Goal: Share content

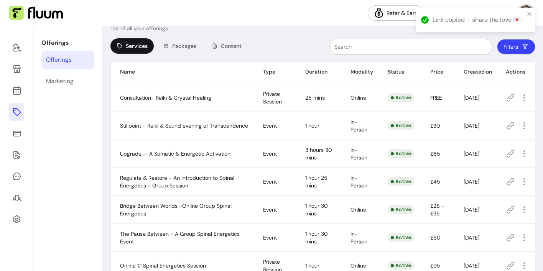
scroll to position [26, 0]
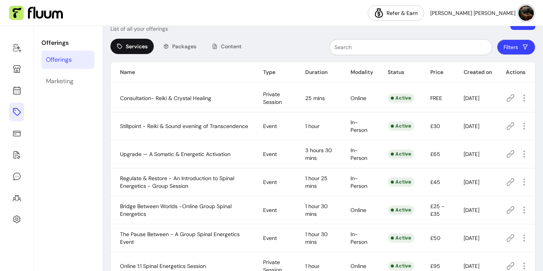
drag, startPoint x: 120, startPoint y: 122, endPoint x: 159, endPoint y: 129, distance: 39.8
click at [159, 129] on td "Stillpoint - Reiki & Sound evening of Transcendence" at bounding box center [182, 126] width 143 height 28
click at [525, 127] on icon "button" at bounding box center [523, 125] width 9 height 9
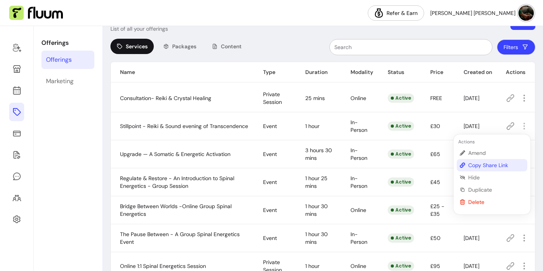
click at [493, 167] on span "Copy Share Link" at bounding box center [496, 165] width 56 height 8
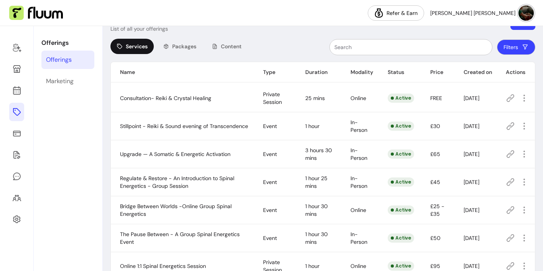
click at [149, 123] on span "Stillpoint - Reiki & Sound evening of Transcendence" at bounding box center [184, 126] width 128 height 7
drag, startPoint x: 149, startPoint y: 122, endPoint x: 169, endPoint y: 130, distance: 21.6
click at [169, 130] on td "Stillpoint - Reiki & Sound evening of Transcendence" at bounding box center [182, 126] width 143 height 28
drag, startPoint x: 149, startPoint y: 123, endPoint x: 159, endPoint y: 127, distance: 10.7
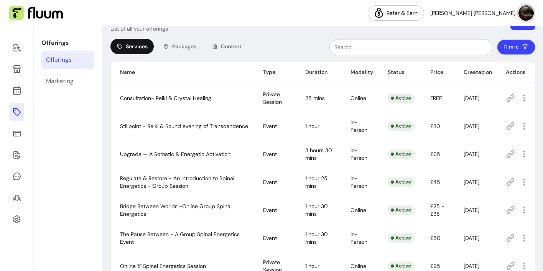
click at [159, 127] on td "Stillpoint - Reiki & Sound evening of Transcendence" at bounding box center [182, 126] width 143 height 28
drag, startPoint x: 148, startPoint y: 122, endPoint x: 190, endPoint y: 129, distance: 43.1
click at [191, 129] on td "Stillpoint - Reiki & Sound evening of Transcendence" at bounding box center [182, 126] width 143 height 28
click at [169, 78] on th "Name" at bounding box center [182, 72] width 143 height 20
click at [262, 40] on div "Filters" at bounding box center [394, 47] width 281 height 17
